Goal: Transaction & Acquisition: Purchase product/service

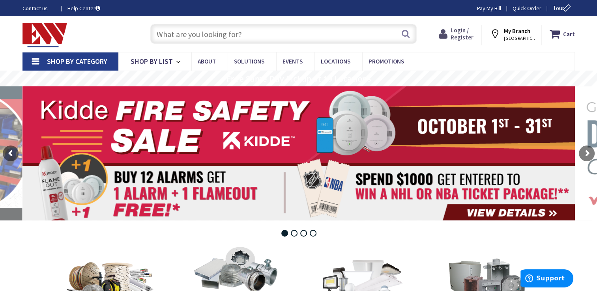
click at [461, 34] on span "Login / Register" at bounding box center [461, 33] width 23 height 15
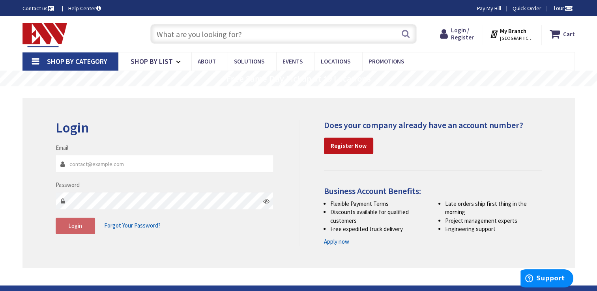
click at [184, 161] on input "Email" at bounding box center [165, 164] width 218 height 18
type input "gelissen@comcast.net"
click at [84, 224] on button "Login" at bounding box center [75, 226] width 39 height 17
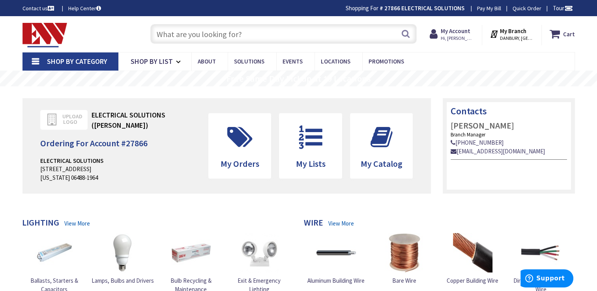
click at [195, 37] on input "text" at bounding box center [283, 34] width 266 height 20
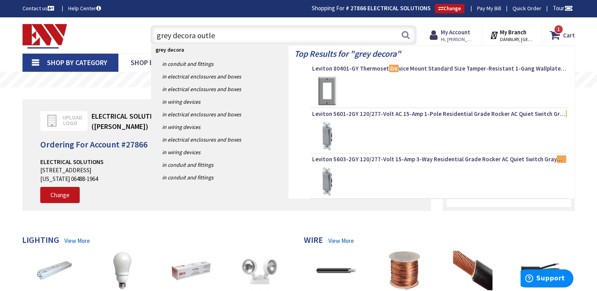
type input "grey decora outlet"
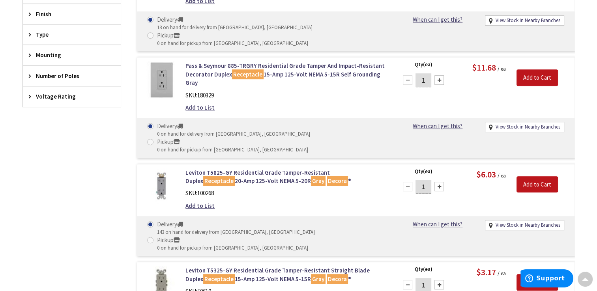
scroll to position [405, 0]
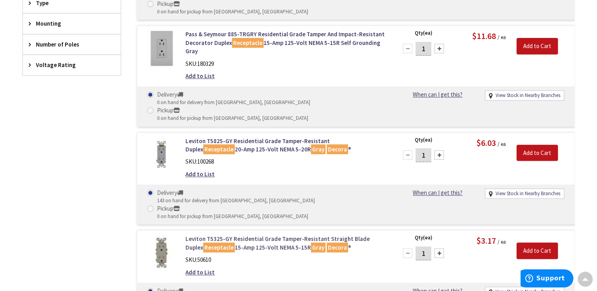
click at [241, 235] on link "Leviton T5325-GY Residential Grade Tamper-Resistant Straight Blade Duplex Recep…" at bounding box center [285, 243] width 201 height 17
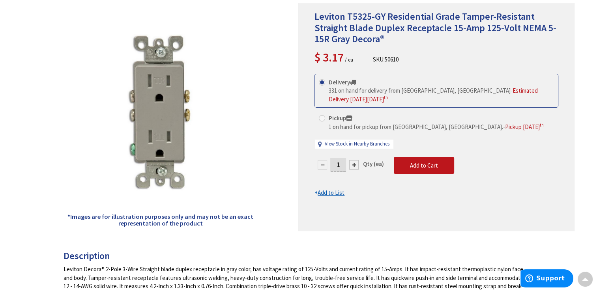
scroll to position [115, 0]
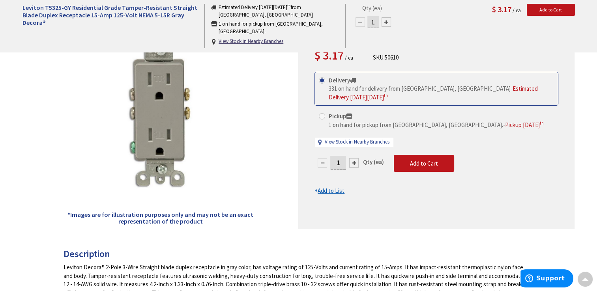
click at [355, 158] on div at bounding box center [353, 162] width 9 height 9
type input "2"
click at [355, 153] on div at bounding box center [436, 115] width 275 height 228
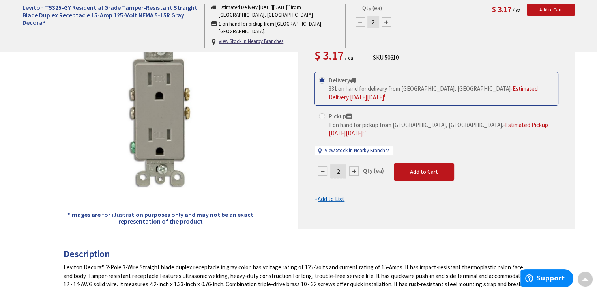
click at [354, 166] on div at bounding box center [353, 170] width 9 height 9
type input "3"
click at [354, 153] on div at bounding box center [436, 115] width 275 height 228
click at [352, 166] on div at bounding box center [353, 170] width 9 height 9
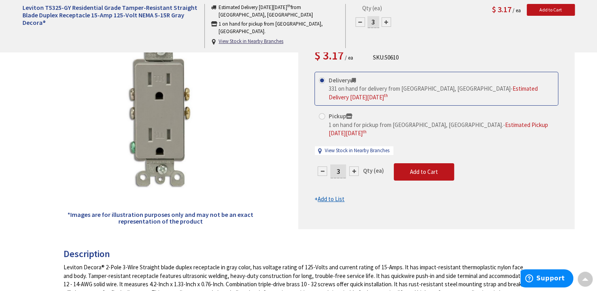
type input "4"
click at [421, 168] on span "Add to Cart" at bounding box center [424, 171] width 28 height 7
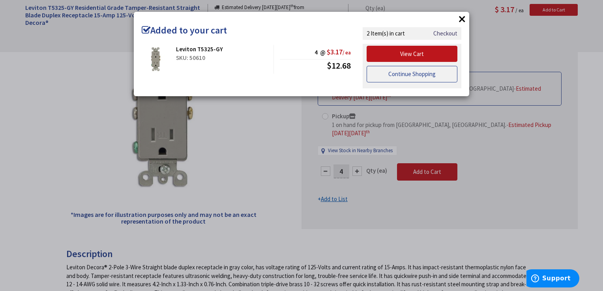
click at [436, 73] on link "Continue Shopping" at bounding box center [411, 74] width 91 height 17
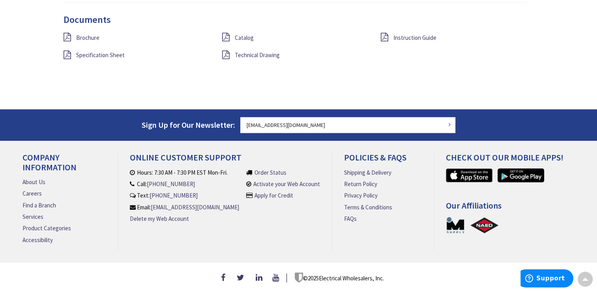
scroll to position [0, 0]
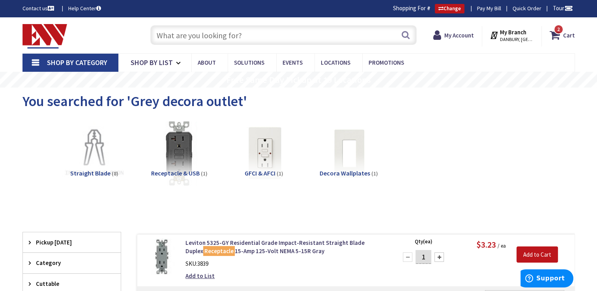
click at [208, 34] on input "text" at bounding box center [283, 35] width 266 height 20
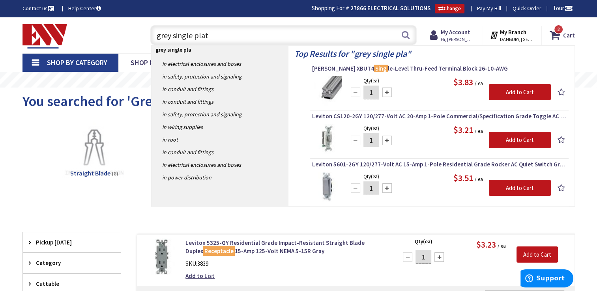
type input "grey single plate"
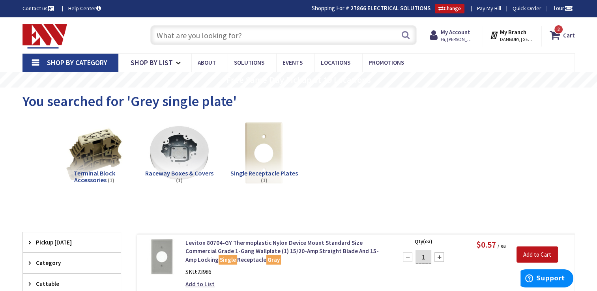
click at [191, 37] on input "text" at bounding box center [283, 35] width 266 height 20
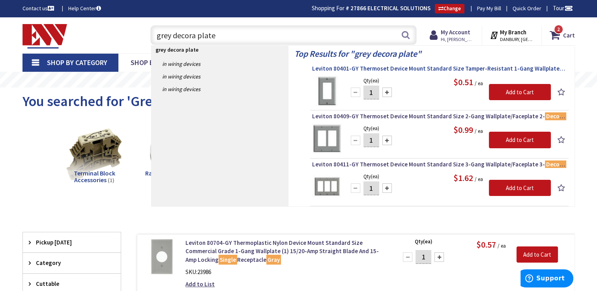
type input "grey decora plate"
click at [402, 68] on span "Leviton 80401-GY Thermoset Device Mount Standard Size Tamper-Resistant 1-Gang W…" at bounding box center [439, 69] width 254 height 8
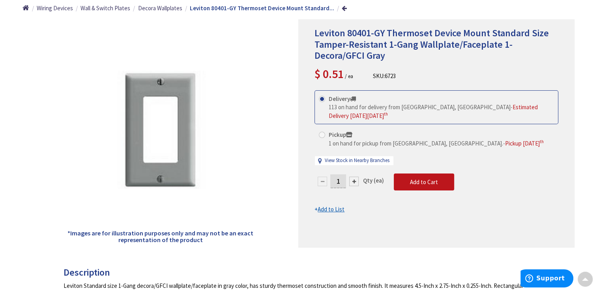
scroll to position [102, 0]
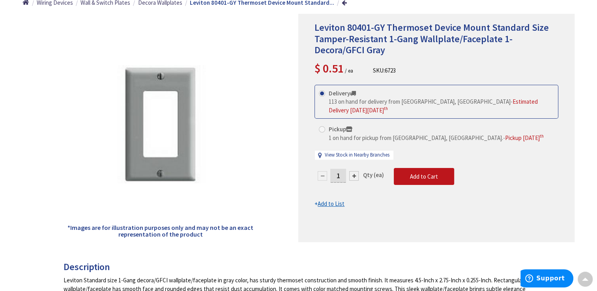
click at [352, 171] on div at bounding box center [353, 175] width 9 height 9
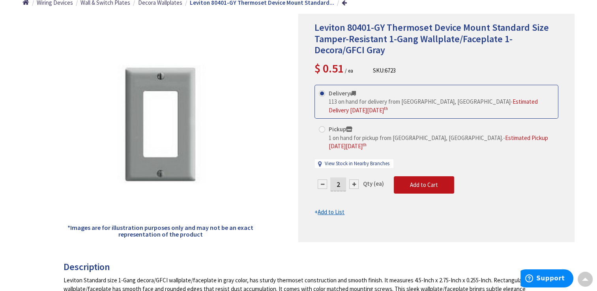
click at [353, 179] on div at bounding box center [353, 183] width 9 height 9
type input "4"
click at [411, 181] on span "Add to Cart" at bounding box center [424, 184] width 28 height 7
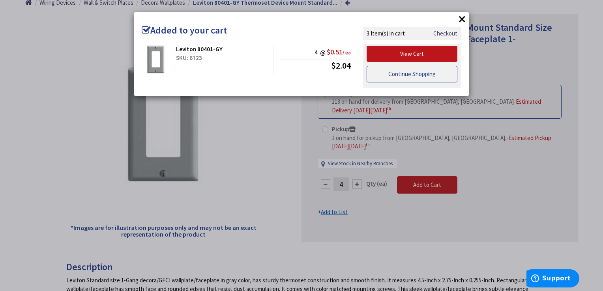
click at [424, 75] on link "Continue Shopping" at bounding box center [411, 74] width 91 height 17
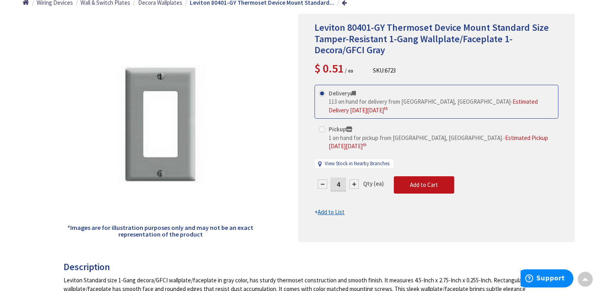
scroll to position [0, 0]
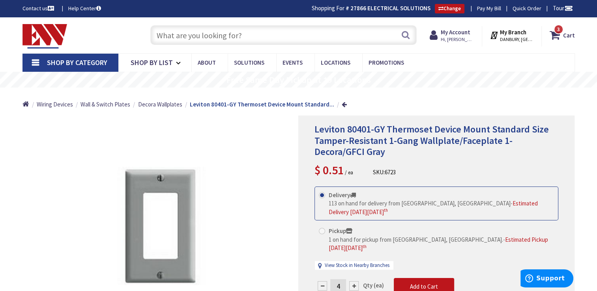
click at [249, 34] on input "text" at bounding box center [283, 35] width 266 height 20
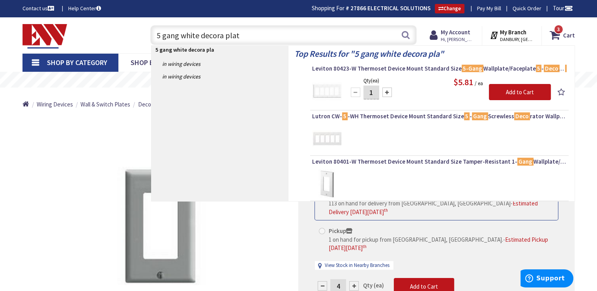
type input "5 gang white decora plate"
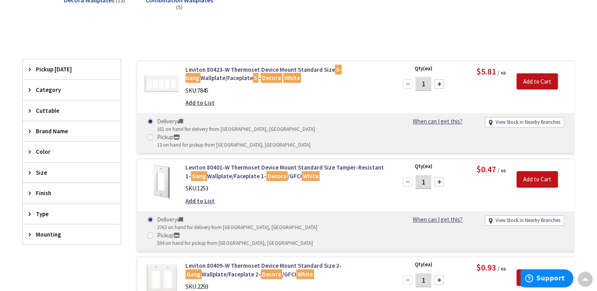
scroll to position [174, 0]
click at [233, 70] on link "Leviton 80423-W Thermoset Device Mount Standard Size 5-Gang Wallplate/Faceplate…" at bounding box center [285, 73] width 201 height 17
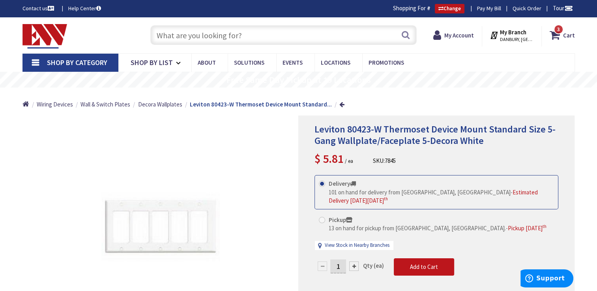
click at [502, 159] on div "Leviton 80423-W Thermoset Device Mount Standard Size 5-Gang Wallplate/Faceplate…" at bounding box center [436, 145] width 244 height 43
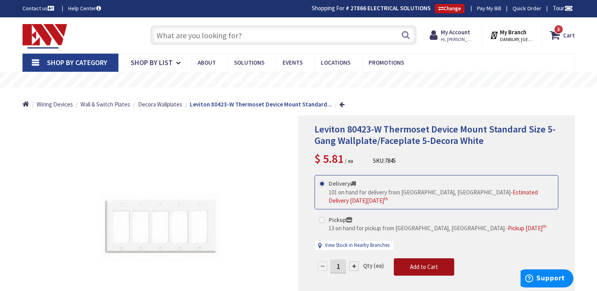
click at [425, 263] on span "Add to Cart" at bounding box center [424, 266] width 28 height 7
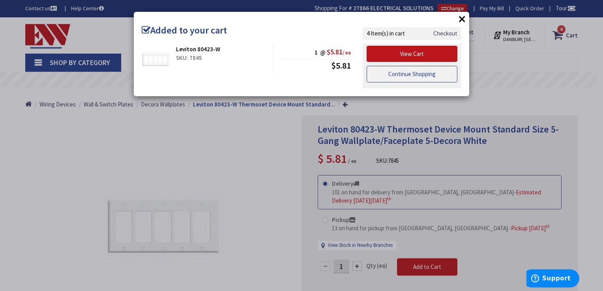
click at [390, 73] on link "Continue Shopping" at bounding box center [411, 74] width 91 height 17
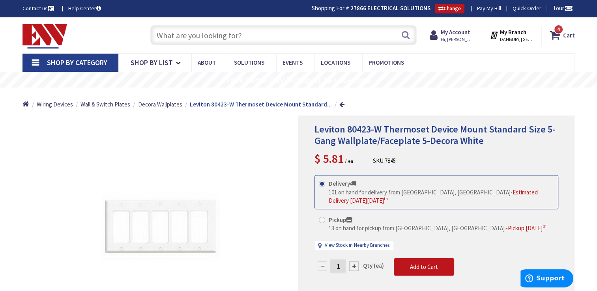
click at [228, 34] on input "text" at bounding box center [283, 35] width 266 height 20
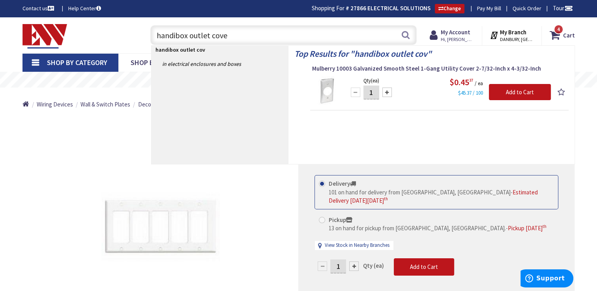
type input "handibox outlet cover"
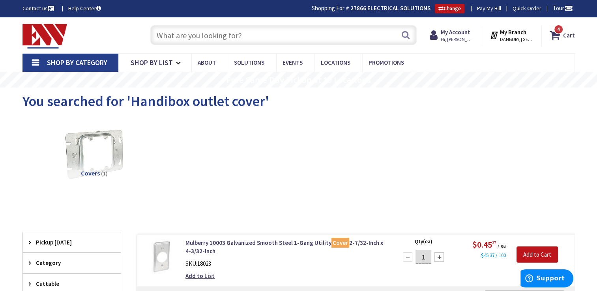
click at [206, 37] on input "text" at bounding box center [283, 35] width 266 height 20
click at [238, 34] on input "text" at bounding box center [283, 35] width 266 height 20
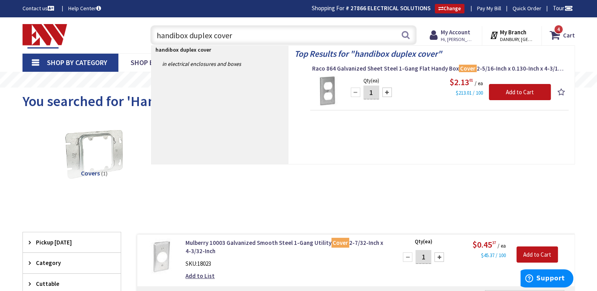
type input "handibox duplex cover"
click at [387, 92] on div at bounding box center [386, 92] width 9 height 9
type input "2"
click at [515, 92] on input "Add to Cart" at bounding box center [520, 92] width 62 height 17
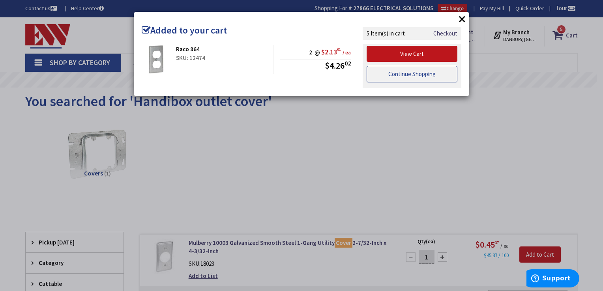
click at [392, 70] on link "Continue Shopping" at bounding box center [411, 74] width 91 height 17
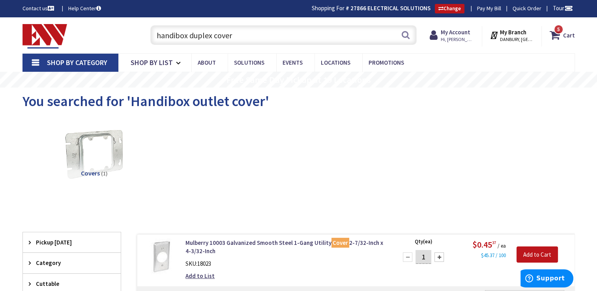
click at [237, 36] on input "handibox duplex cover" at bounding box center [283, 35] width 266 height 20
type input "h"
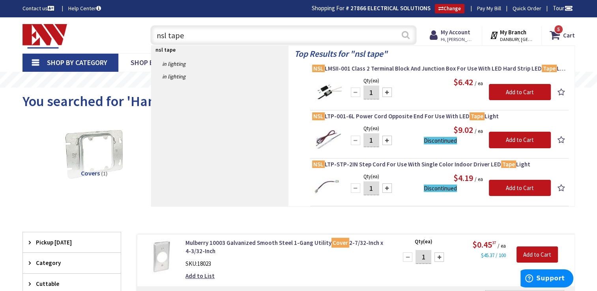
type input "nsl tape"
click at [407, 32] on button "Search" at bounding box center [405, 35] width 10 height 18
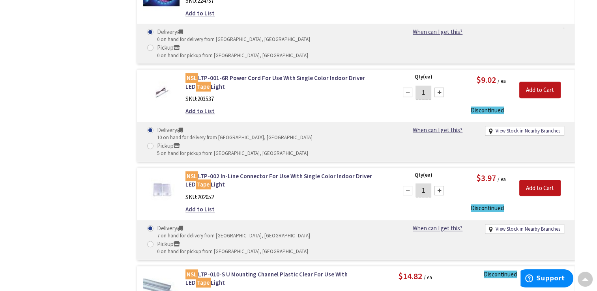
scroll to position [757, 0]
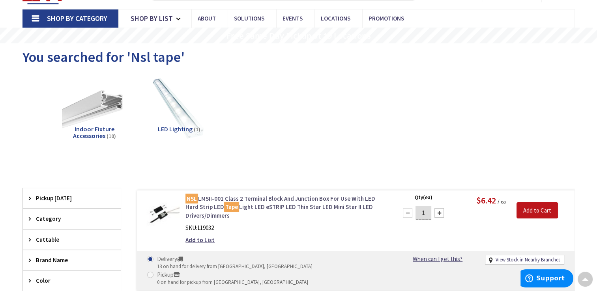
scroll to position [0, 0]
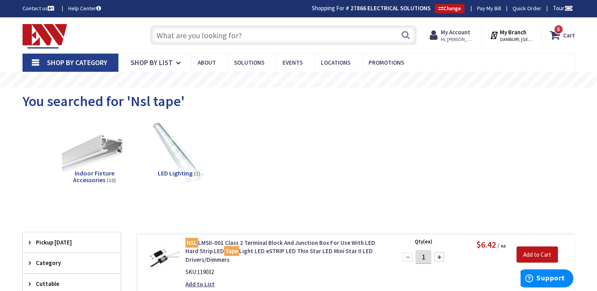
click at [235, 33] on input "text" at bounding box center [283, 35] width 266 height 20
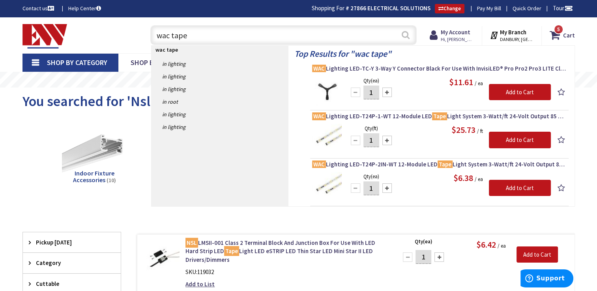
type input "wac tape"
click at [405, 34] on button "Search" at bounding box center [405, 35] width 10 height 18
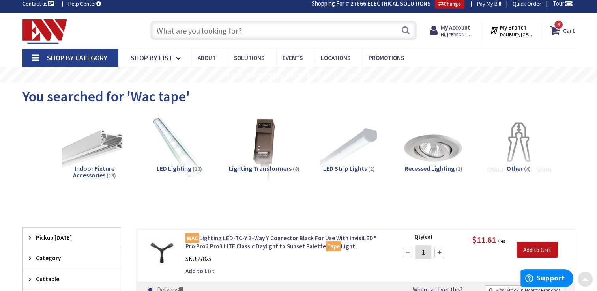
scroll to position [4, 0]
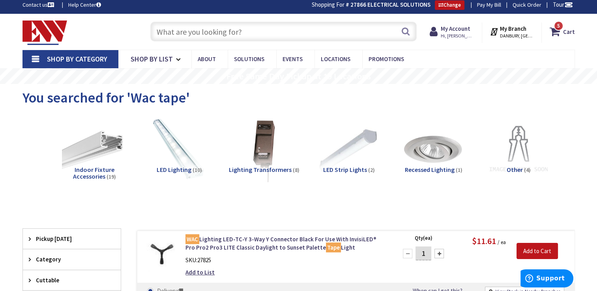
click at [243, 25] on input "text" at bounding box center [283, 32] width 266 height 20
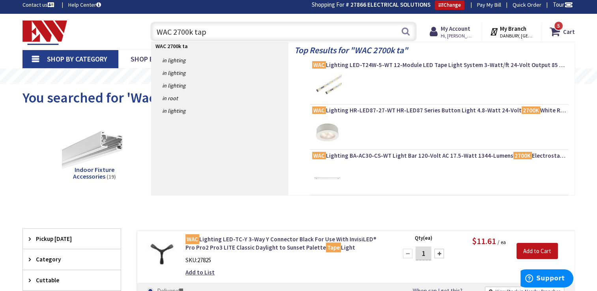
type input "WAC 2700k tape"
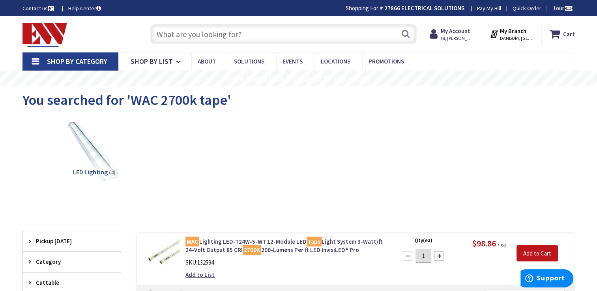
click at [160, 196] on div "LED Lighting (4)" at bounding box center [298, 158] width 525 height 85
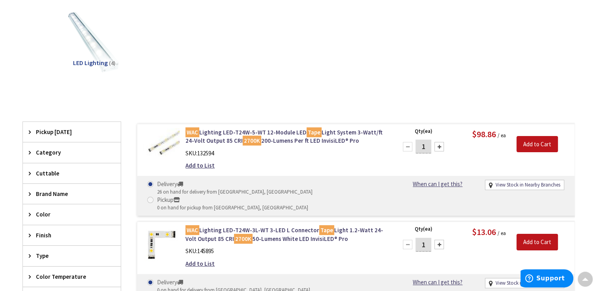
scroll to position [111, 0]
click at [246, 137] on mark "2700K" at bounding box center [252, 140] width 19 height 10
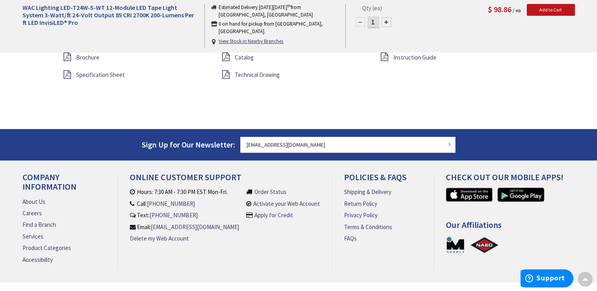
scroll to position [786, 0]
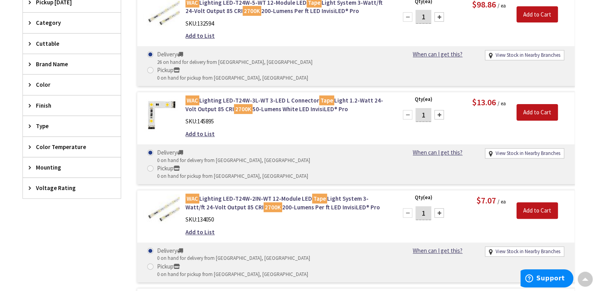
scroll to position [241, 0]
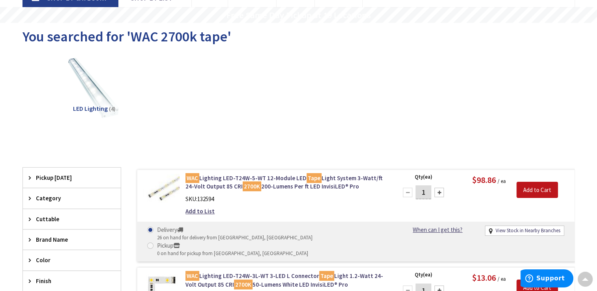
scroll to position [64, 0]
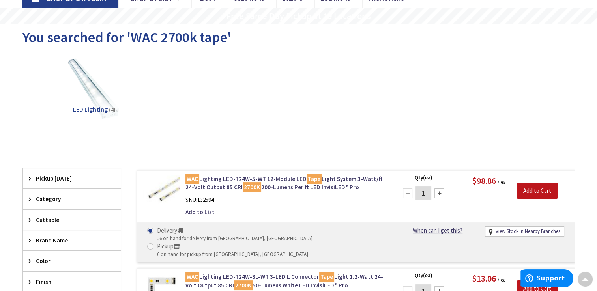
click at [438, 192] on div at bounding box center [438, 193] width 9 height 9
type input "2"
click at [532, 192] on input "Add to Cart" at bounding box center [536, 191] width 41 height 17
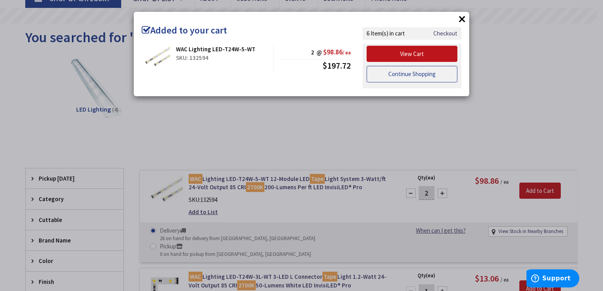
click at [419, 73] on link "Continue Shopping" at bounding box center [411, 74] width 91 height 17
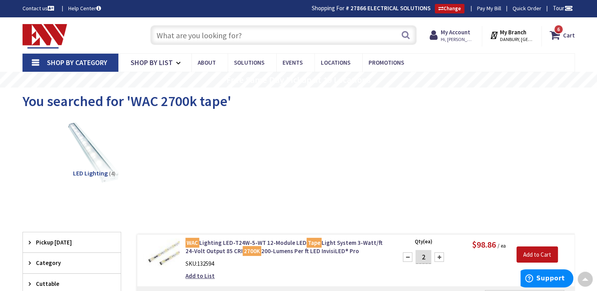
scroll to position [0, 0]
click at [232, 30] on input "text" at bounding box center [283, 35] width 266 height 20
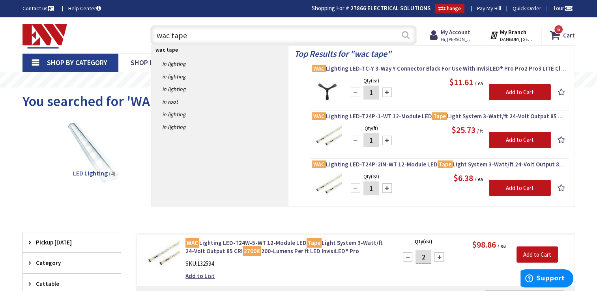
type input "wac tape"
click at [409, 36] on button "Search" at bounding box center [405, 35] width 10 height 18
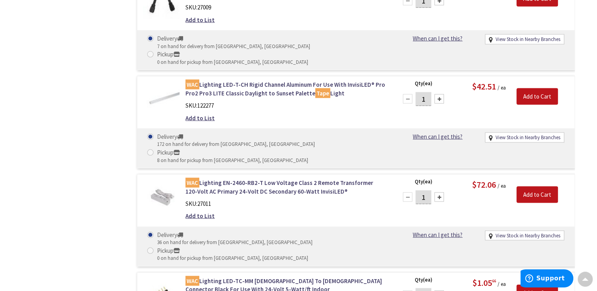
scroll to position [1757, 0]
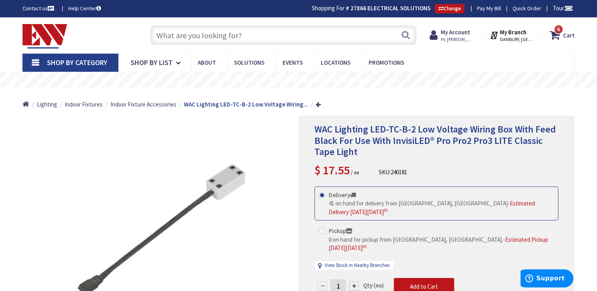
click at [268, 38] on input "text" at bounding box center [283, 35] width 266 height 20
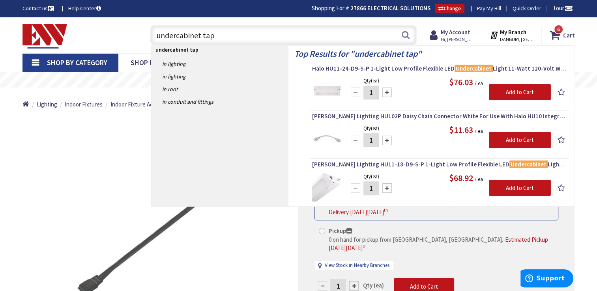
type input "undercabinet tape"
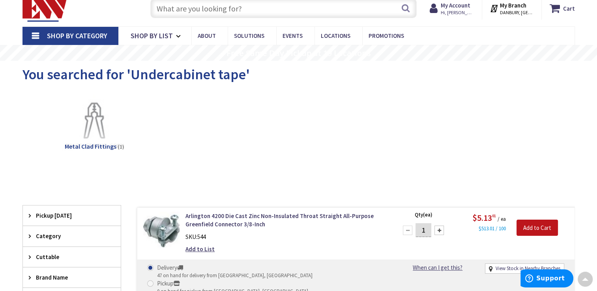
scroll to position [1, 0]
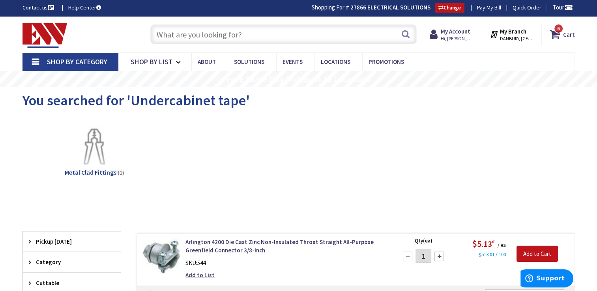
click at [242, 35] on input "text" at bounding box center [283, 34] width 266 height 20
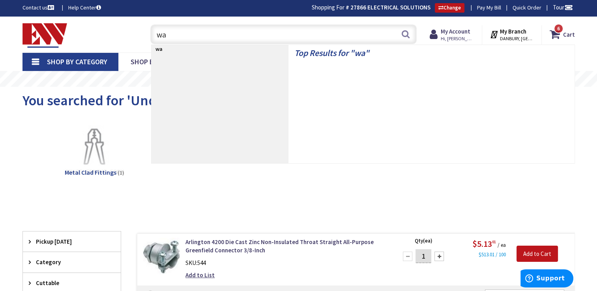
type input "wac"
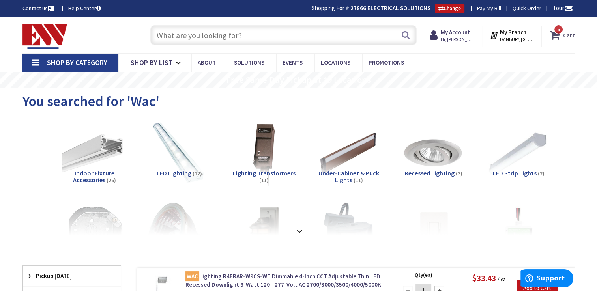
click at [563, 34] on icon at bounding box center [556, 35] width 13 height 14
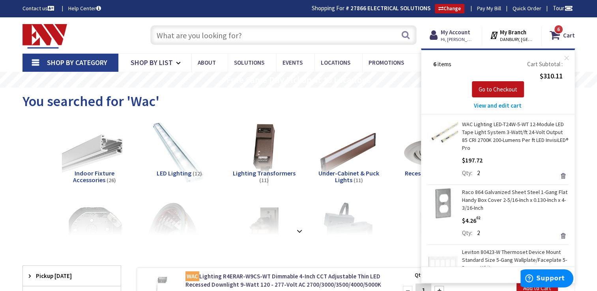
click at [503, 105] on span "View and edit cart" at bounding box center [498, 105] width 48 height 7
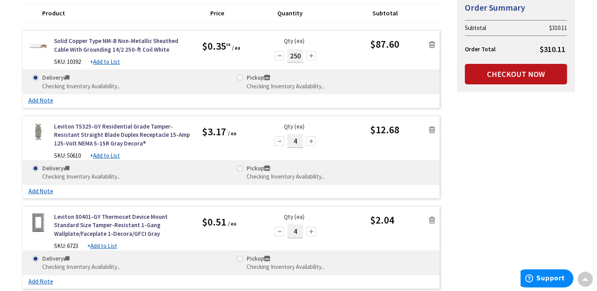
scroll to position [142, 0]
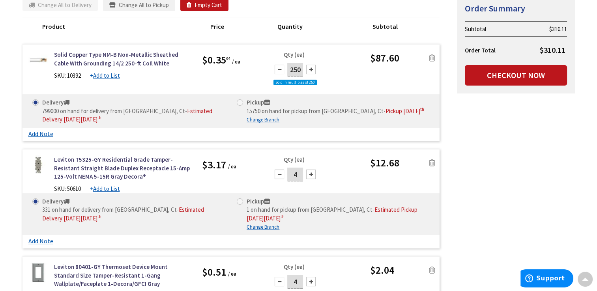
click at [432, 57] on icon at bounding box center [432, 58] width 6 height 8
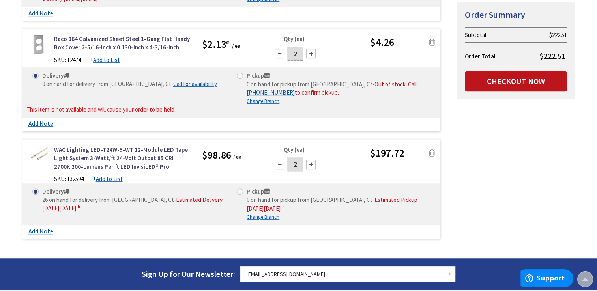
scroll to position [472, 0]
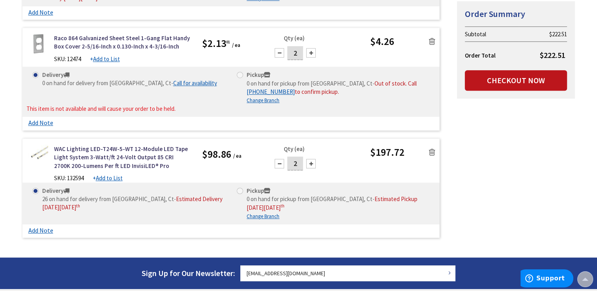
click at [432, 148] on icon at bounding box center [432, 152] width 6 height 8
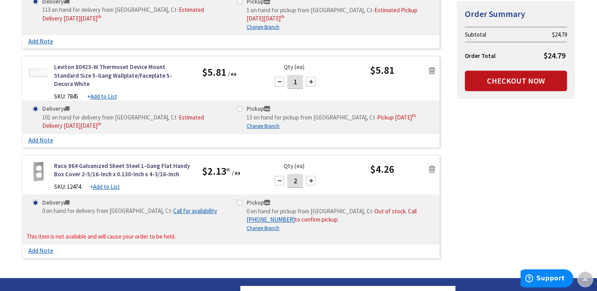
scroll to position [345, 0]
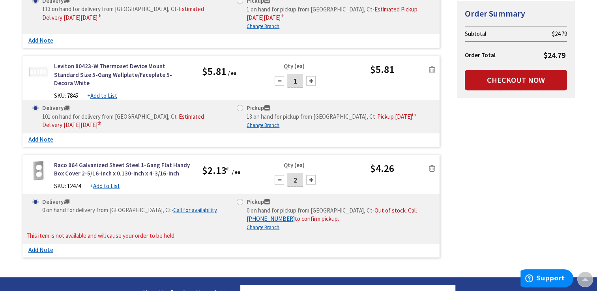
click at [434, 164] on icon at bounding box center [432, 168] width 6 height 8
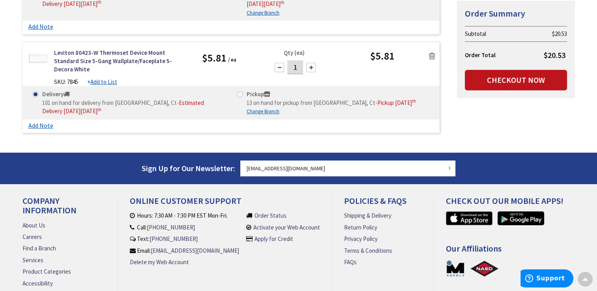
click at [239, 91] on span at bounding box center [240, 94] width 6 height 6
click at [239, 92] on input "Pickup 13 on hand for pickup from Danbury, Ct - Pickup Monday, October 6 th" at bounding box center [241, 94] width 5 height 5
radio input "true"
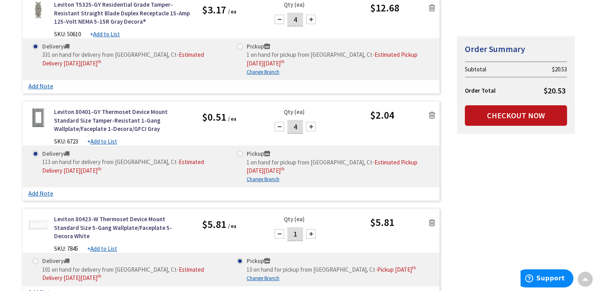
scroll to position [200, 0]
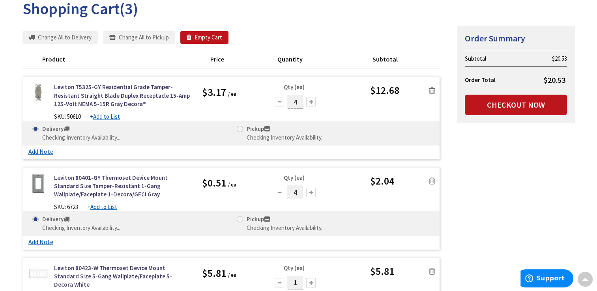
click at [240, 129] on span at bounding box center [240, 129] width 6 height 6
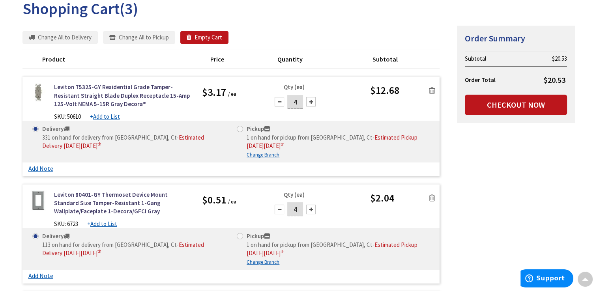
scroll to position [95, 0]
click at [239, 236] on span at bounding box center [240, 237] width 6 height 6
click at [239, 236] on input "Pickup 1 on hand for pickup from [GEOGRAPHIC_DATA], Ct - Estimated Pickup [DATE…" at bounding box center [241, 236] width 5 height 5
radio input "true"
click at [239, 129] on span at bounding box center [240, 129] width 6 height 6
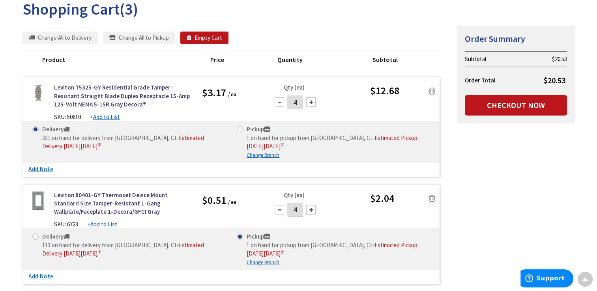
click at [239, 129] on input "Pickup 1 on hand for pickup from [GEOGRAPHIC_DATA], Ct - Estimated Pickup [DATE…" at bounding box center [241, 129] width 5 height 5
radio input "true"
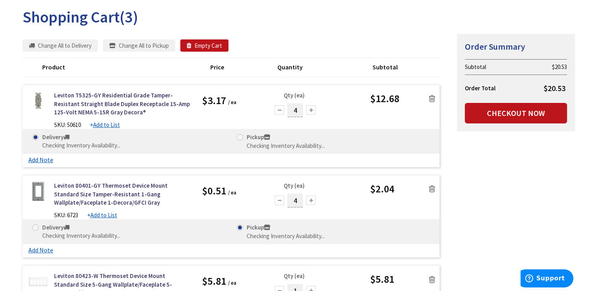
click at [240, 137] on span at bounding box center [240, 137] width 6 height 6
click at [240, 137] on span at bounding box center [240, 138] width 6 height 6
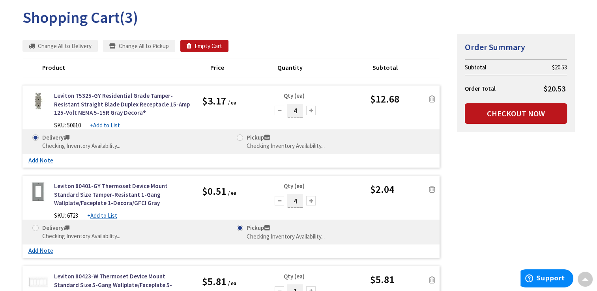
click at [240, 137] on span at bounding box center [240, 138] width 6 height 6
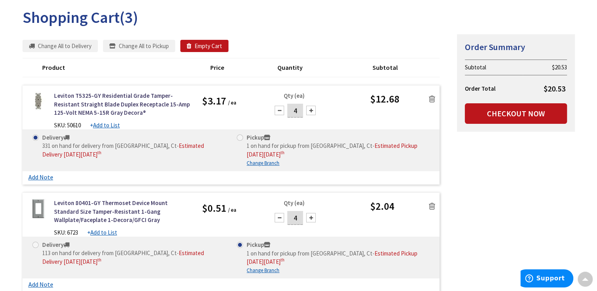
click at [242, 138] on span at bounding box center [240, 138] width 6 height 6
click at [242, 138] on input "Pickup 1 on hand for pickup from Danbury, Ct - Estimated Pickup on Tuesday, Oct…" at bounding box center [241, 137] width 5 height 5
radio input "true"
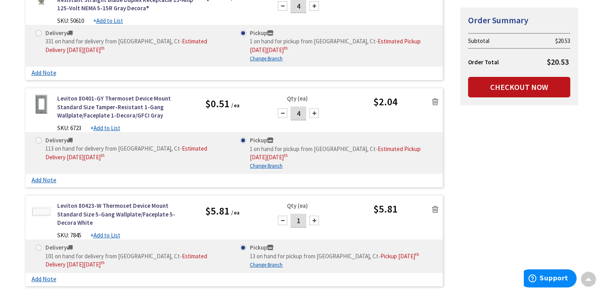
scroll to position [223, 0]
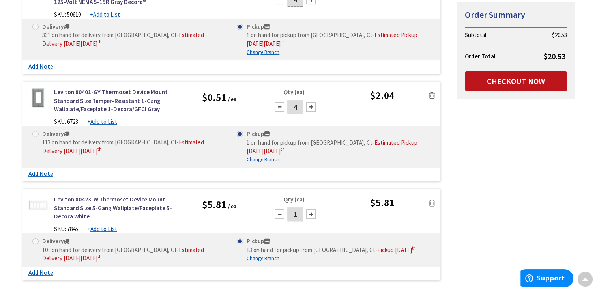
click at [259, 53] on u "Change Branch" at bounding box center [263, 52] width 33 height 7
select select "data-availability"
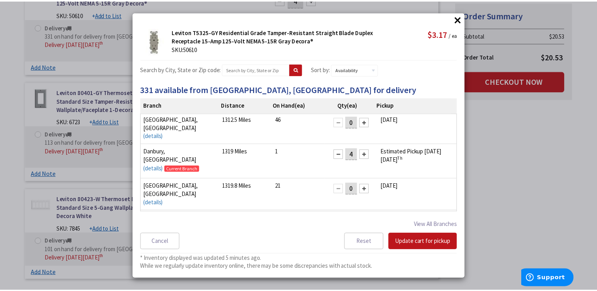
scroll to position [0, 0]
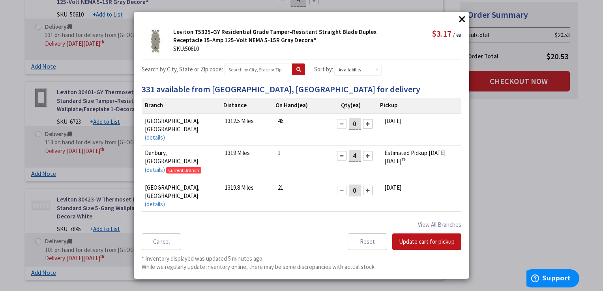
click at [461, 20] on button "×" at bounding box center [462, 19] width 12 height 12
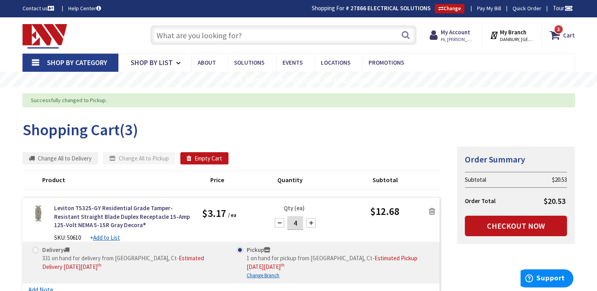
click at [241, 34] on input "text" at bounding box center [283, 35] width 266 height 20
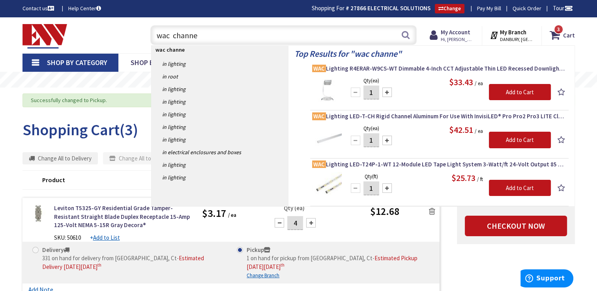
type input "wac channel"
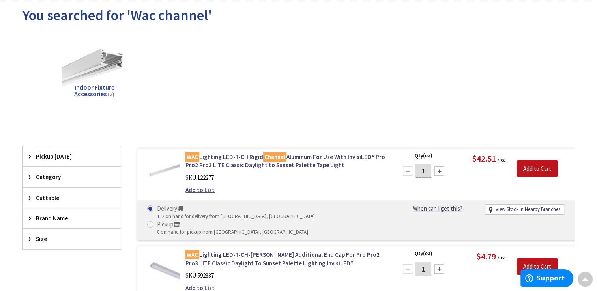
scroll to position [82, 0]
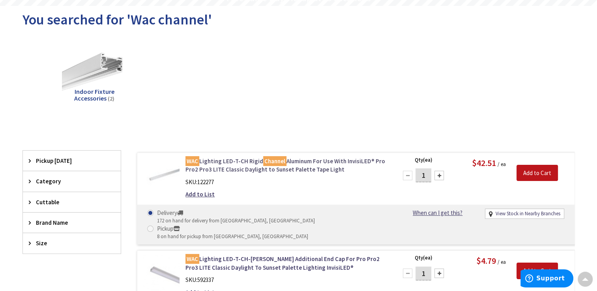
click at [234, 164] on link "WAC Lighting LED-T-CH Rigid Channel Aluminum For Use With InvisiLED® Pro Pro2 P…" at bounding box center [285, 165] width 201 height 17
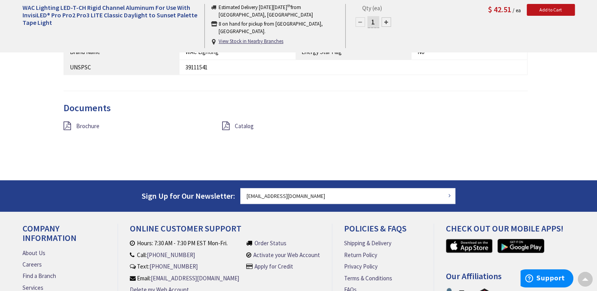
scroll to position [564, 0]
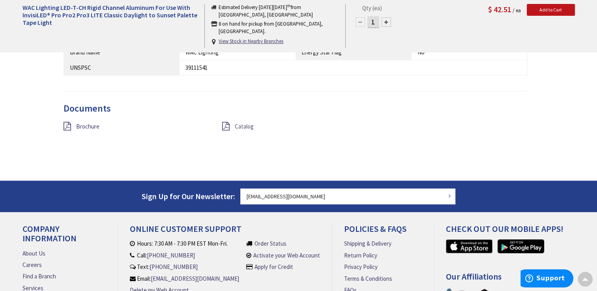
click at [243, 125] on span "Catalog" at bounding box center [244, 126] width 19 height 7
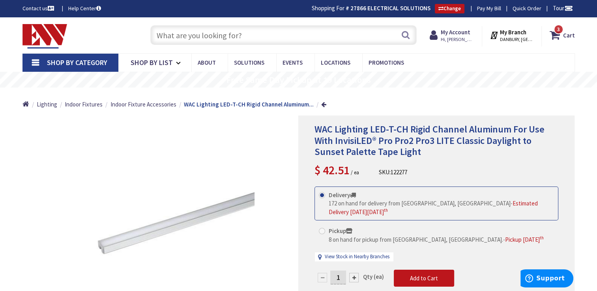
click at [250, 32] on input "text" at bounding box center [283, 35] width 266 height 20
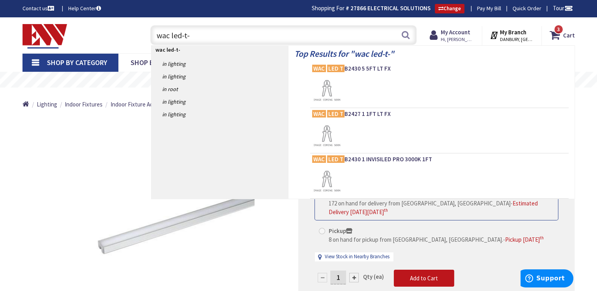
type input "wac led-t-b"
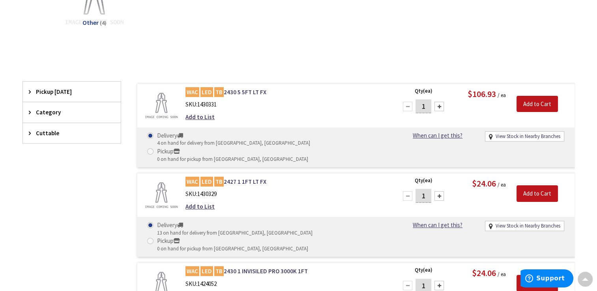
scroll to position [151, 0]
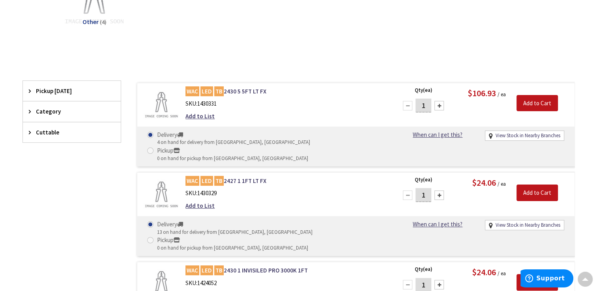
click at [397, 266] on div "Qty (ea) 1 Please select a quantity $24.06 / ea Add to Cart" at bounding box center [483, 282] width 182 height 32
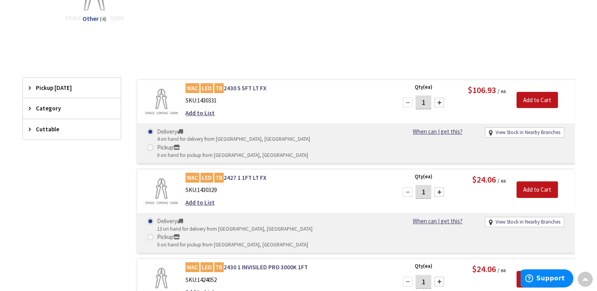
scroll to position [172, 0]
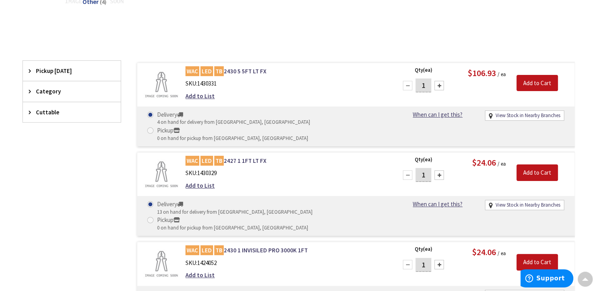
click at [107, 184] on div "Filters 4 items Pickup Today Norwalk (18.38 mi) (4) Middletown (38.84 mi) (4) N…" at bounding box center [71, 240] width 99 height 359
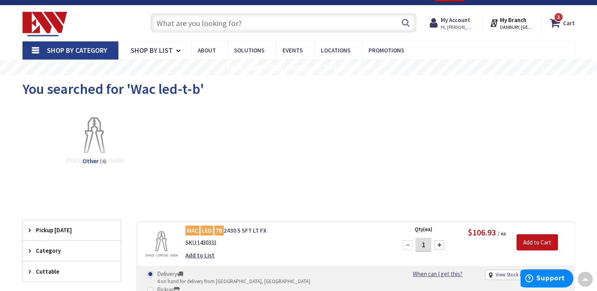
scroll to position [0, 0]
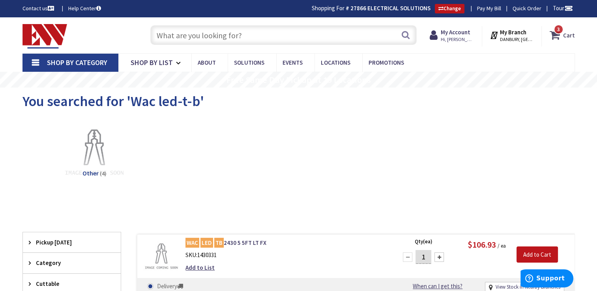
click at [559, 32] on span "3 3 items" at bounding box center [558, 29] width 10 height 10
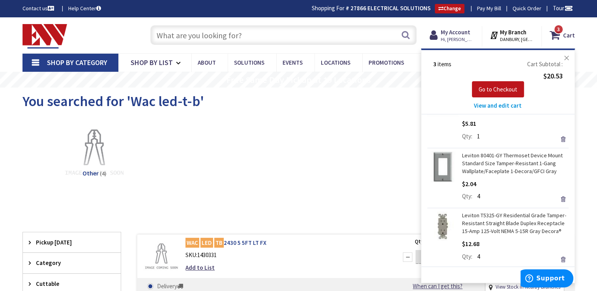
scroll to position [44, 0]
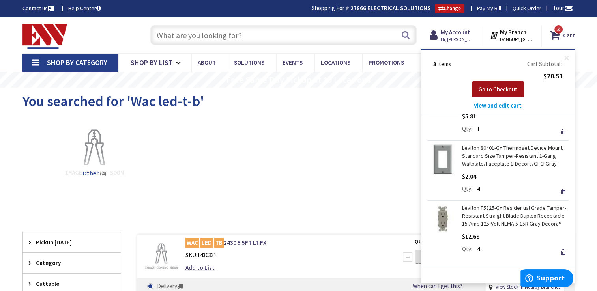
click at [496, 89] on span "Go to Checkout" at bounding box center [498, 89] width 39 height 7
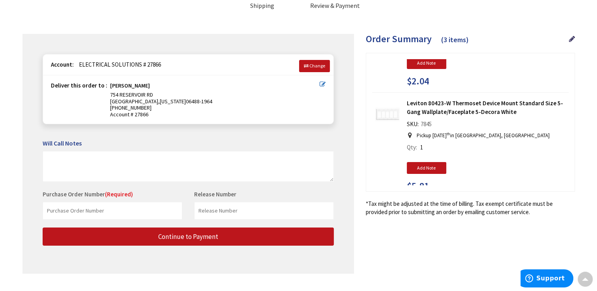
scroll to position [206, 0]
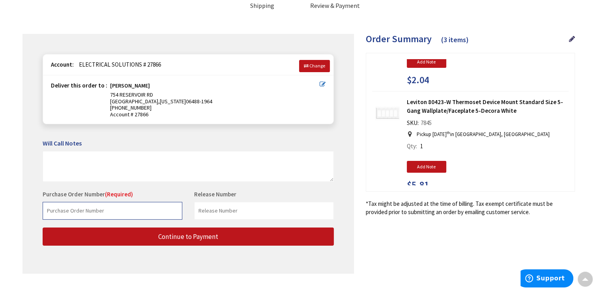
click at [115, 212] on input "text" at bounding box center [113, 211] width 140 height 18
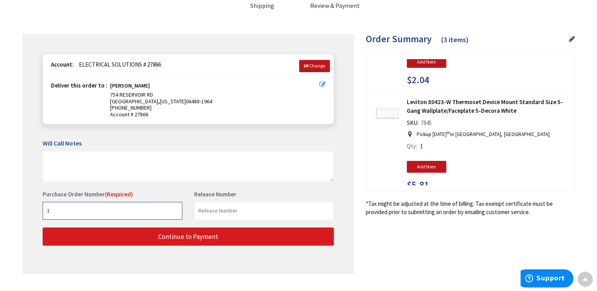
type input "1"
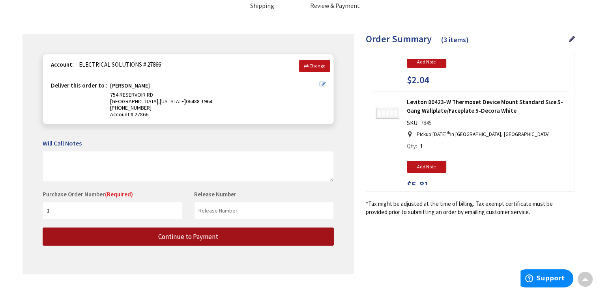
click at [180, 235] on span "Continue to Payment" at bounding box center [188, 236] width 60 height 9
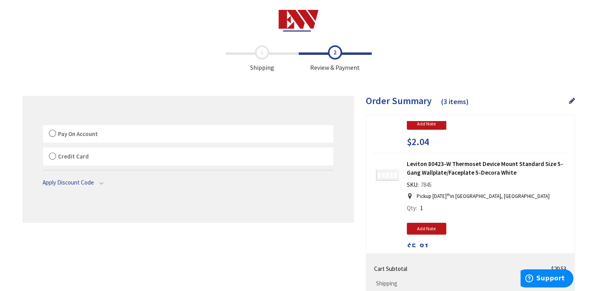
click at [52, 133] on label "Pay On Account" at bounding box center [188, 134] width 290 height 18
click at [43, 127] on input "Pay On Account" at bounding box center [43, 127] width 0 height 0
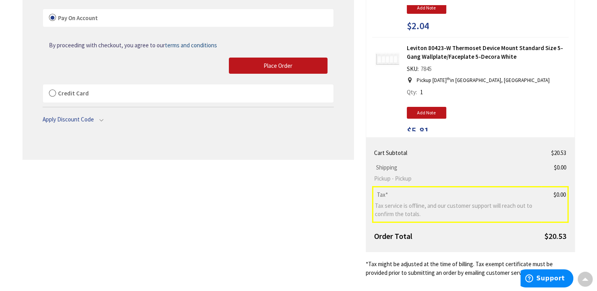
scroll to position [135, 0]
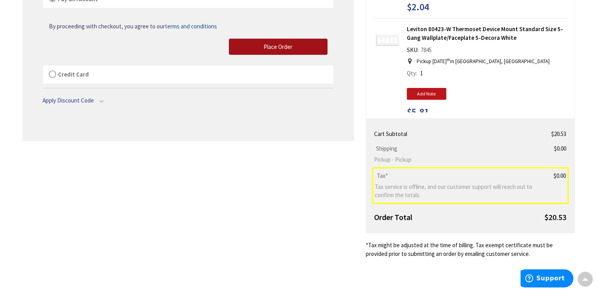
click at [286, 45] on span "Place Order" at bounding box center [278, 46] width 29 height 7
